Goal: Information Seeking & Learning: Learn about a topic

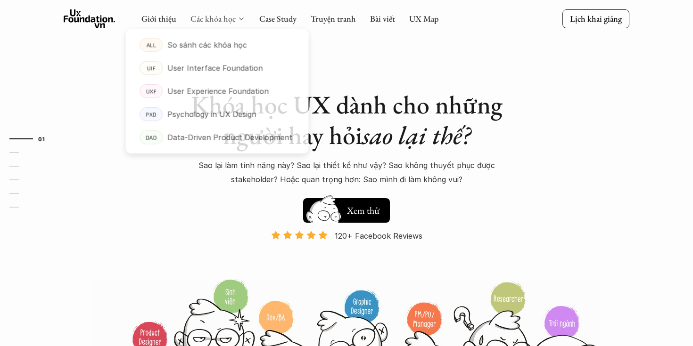
click at [223, 21] on link "Các khóa học" at bounding box center [212, 18] width 45 height 11
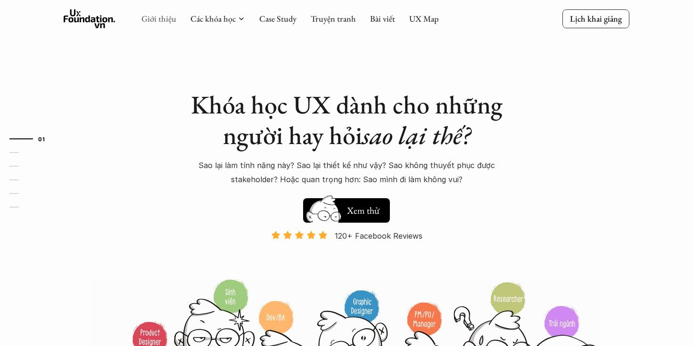
click at [161, 20] on link "Giới thiệu" at bounding box center [158, 18] width 35 height 11
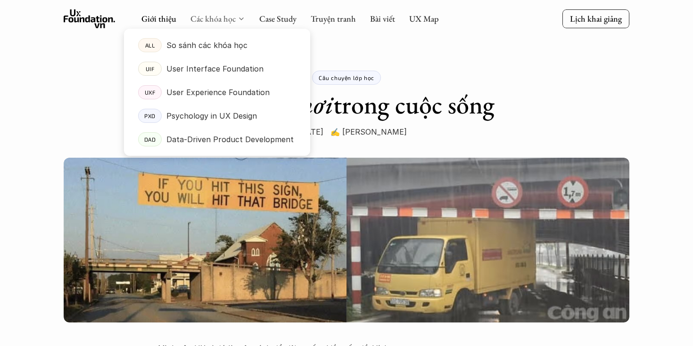
click at [233, 21] on link "Các khóa học" at bounding box center [212, 18] width 45 height 11
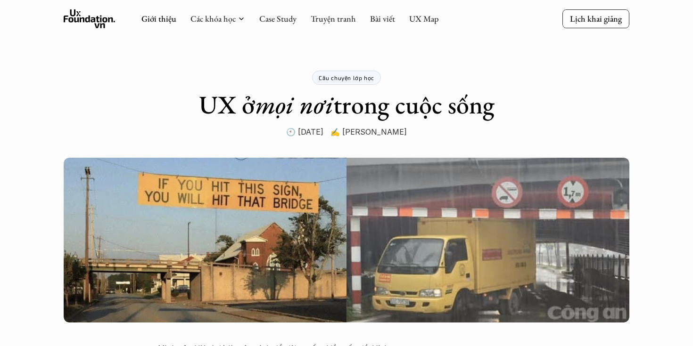
click at [92, 16] on icon at bounding box center [90, 18] width 52 height 19
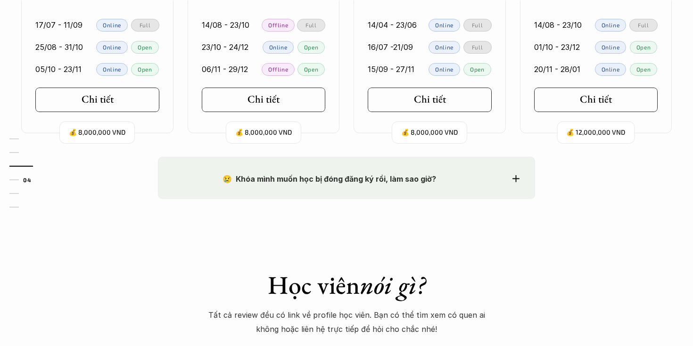
scroll to position [1200, 0]
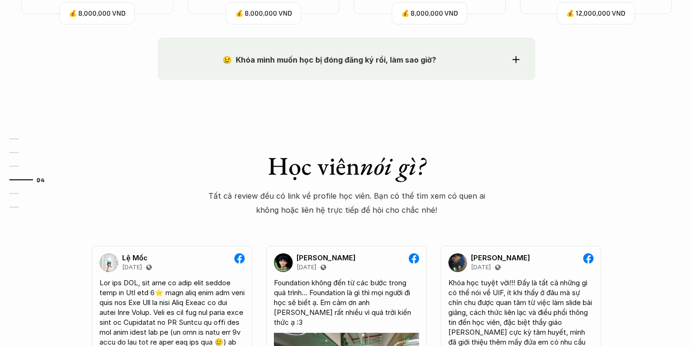
click at [317, 67] on div "😢 Khóa mình muốn học bị đóng đăng ký rồi, làm sao giờ? Chào bạn, Bọn mình rất t…" at bounding box center [346, 59] width 377 height 42
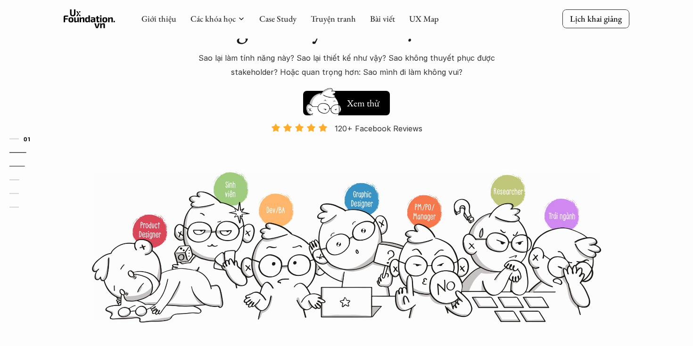
scroll to position [0, 0]
